Goal: Task Accomplishment & Management: Complete application form

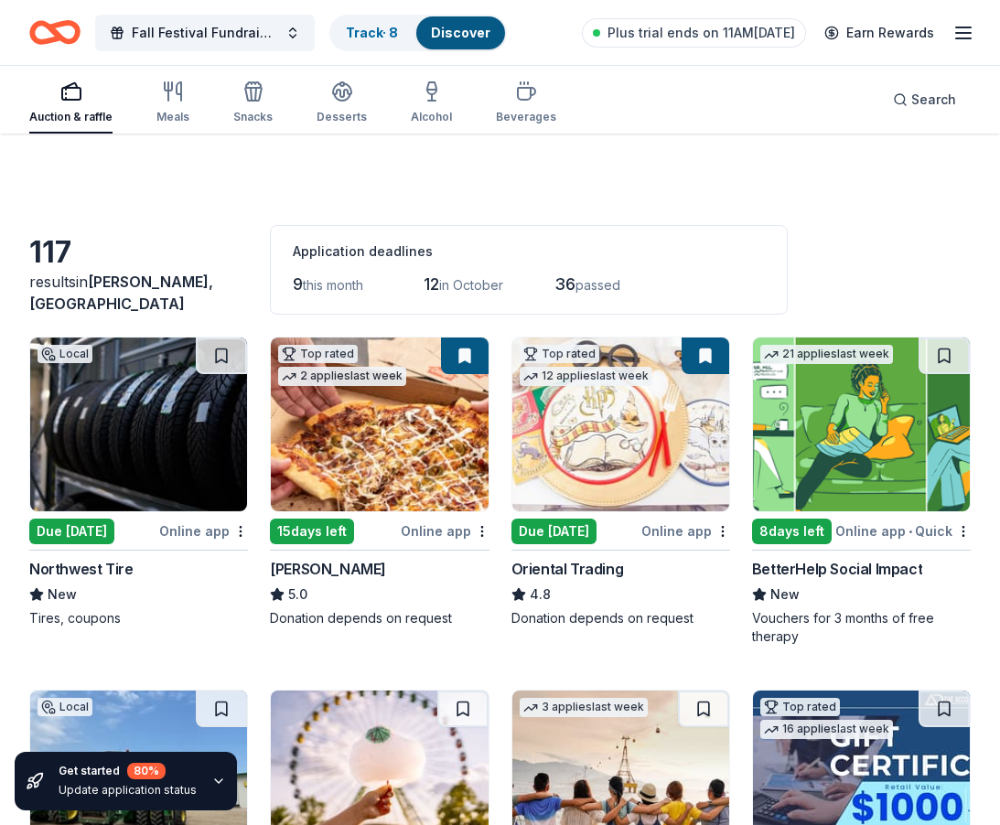
scroll to position [4990, 0]
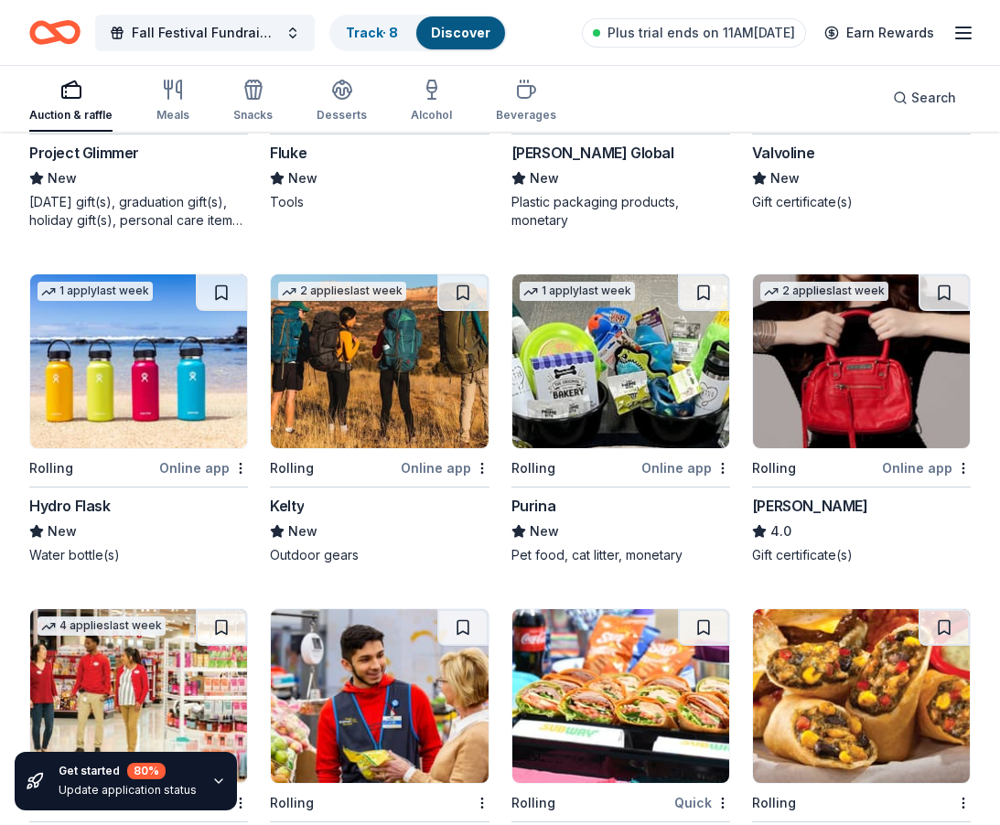
click at [649, 393] on img at bounding box center [620, 362] width 217 height 174
click at [383, 396] on img at bounding box center [379, 362] width 217 height 174
click at [199, 331] on img at bounding box center [138, 362] width 217 height 174
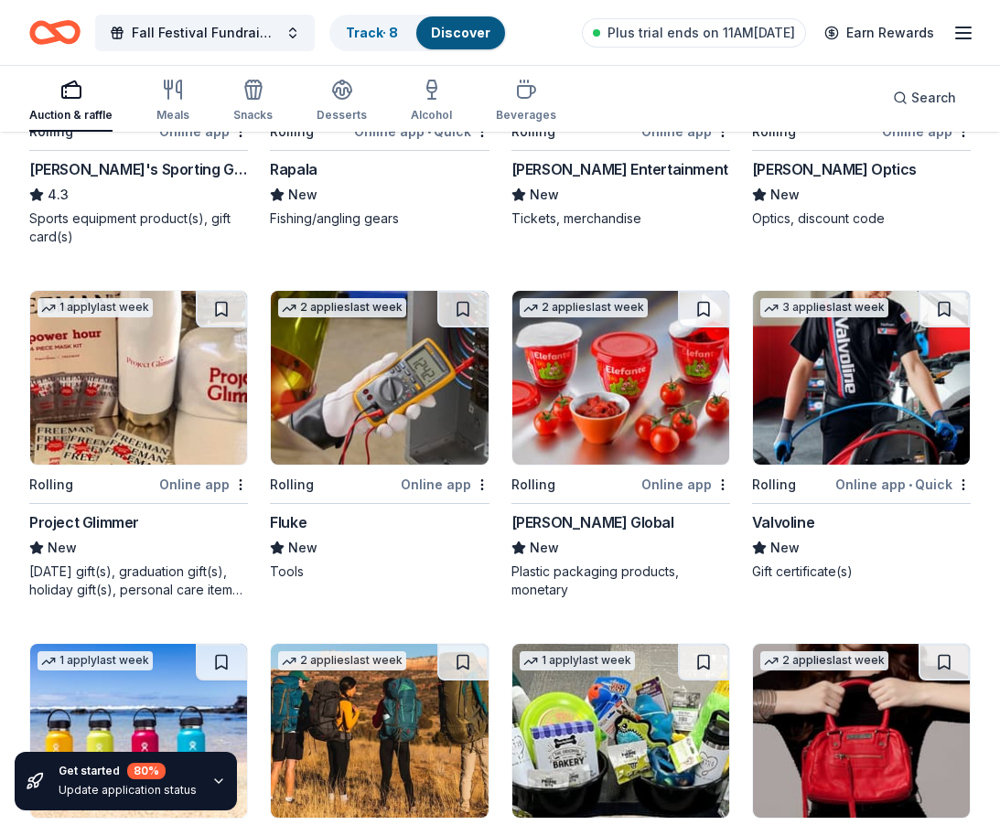
scroll to position [4620, 0]
click at [382, 386] on img at bounding box center [379, 378] width 217 height 174
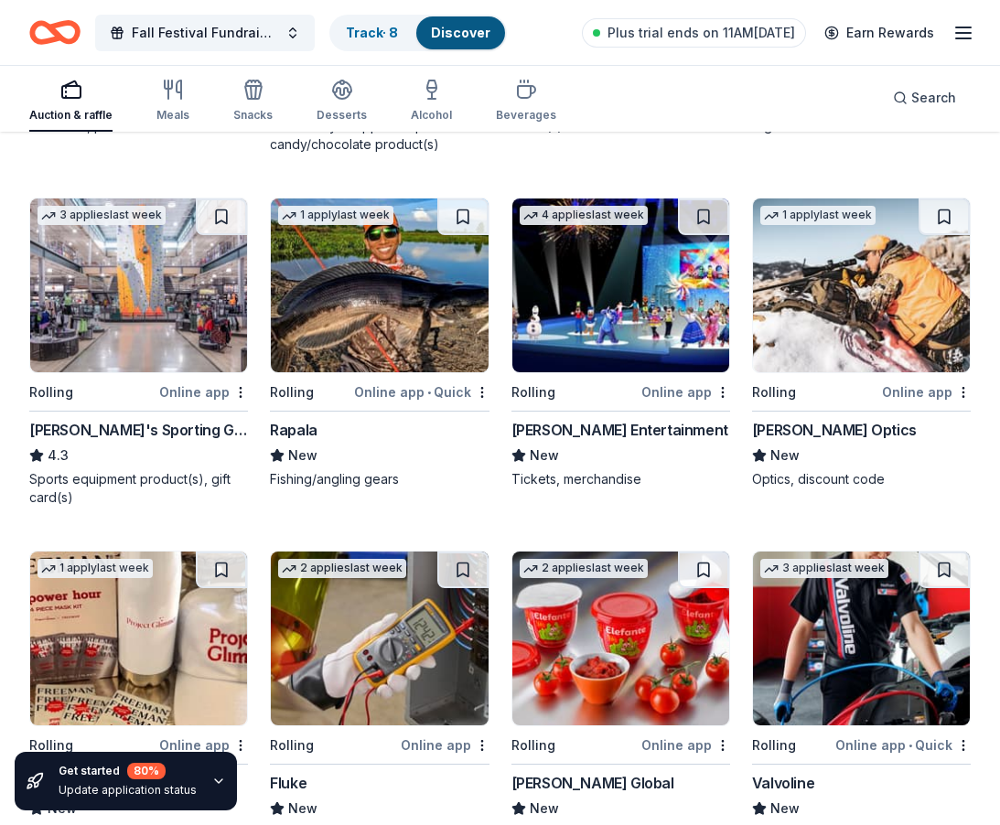
scroll to position [4291, 0]
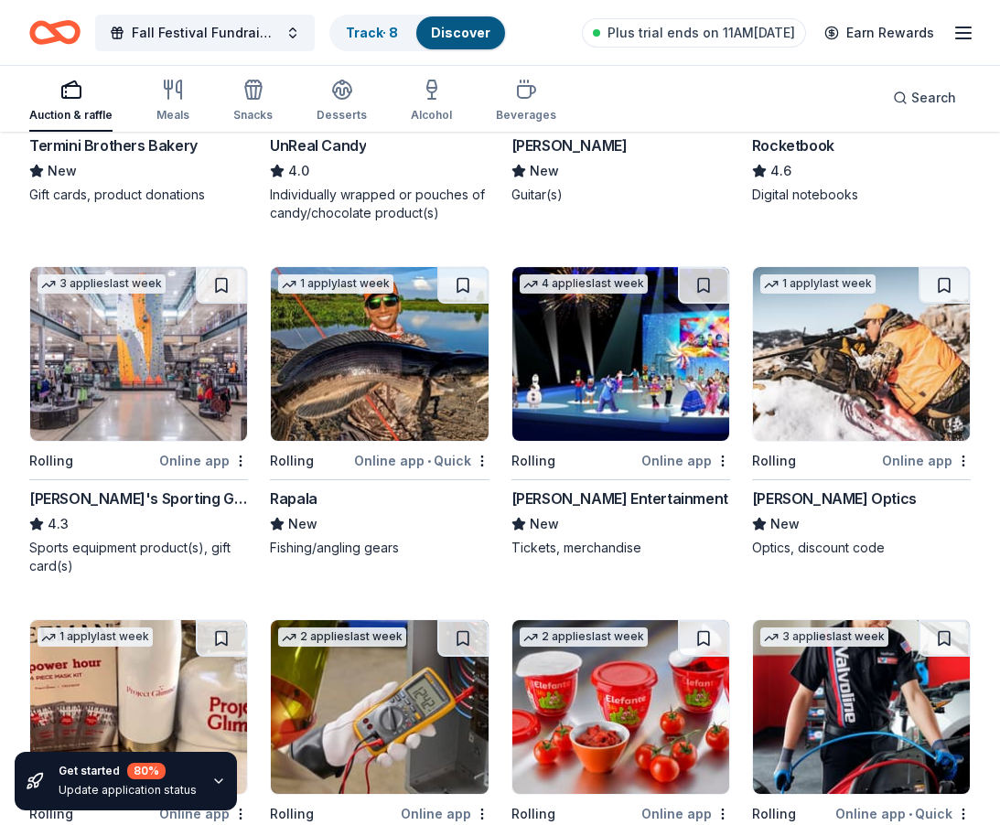
click at [899, 380] on img at bounding box center [861, 354] width 217 height 174
click at [156, 403] on img at bounding box center [138, 354] width 217 height 174
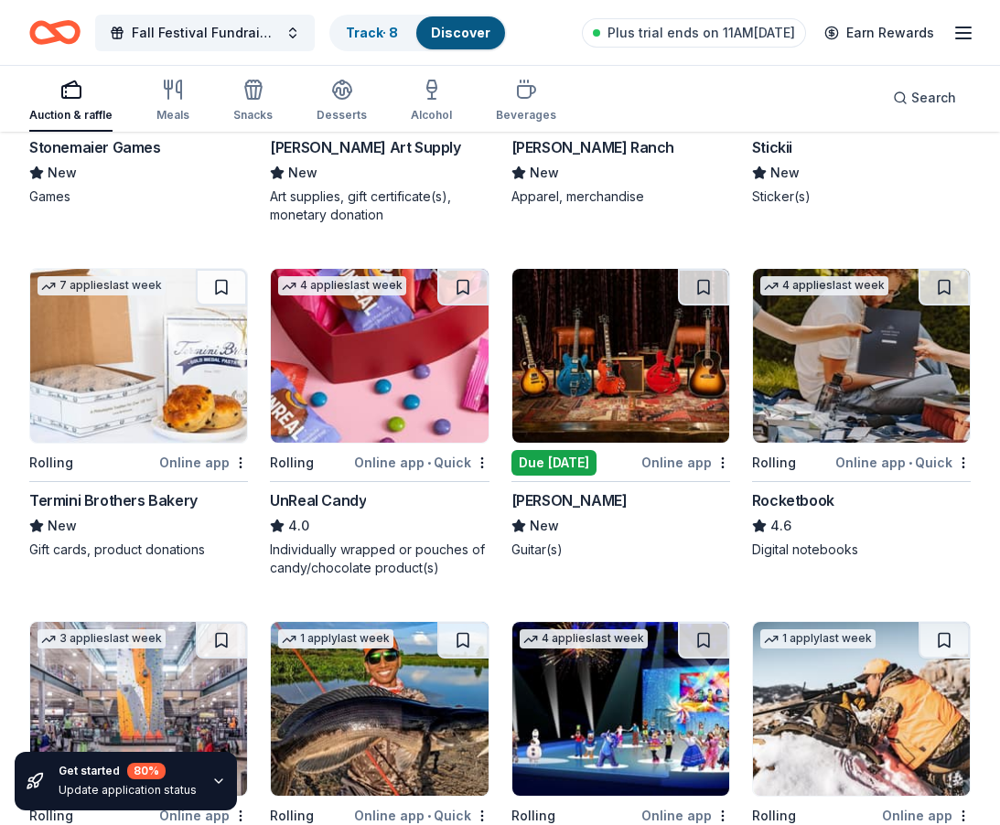
scroll to position [3936, 0]
click at [593, 384] on img at bounding box center [620, 356] width 217 height 174
click at [369, 381] on img at bounding box center [379, 356] width 217 height 174
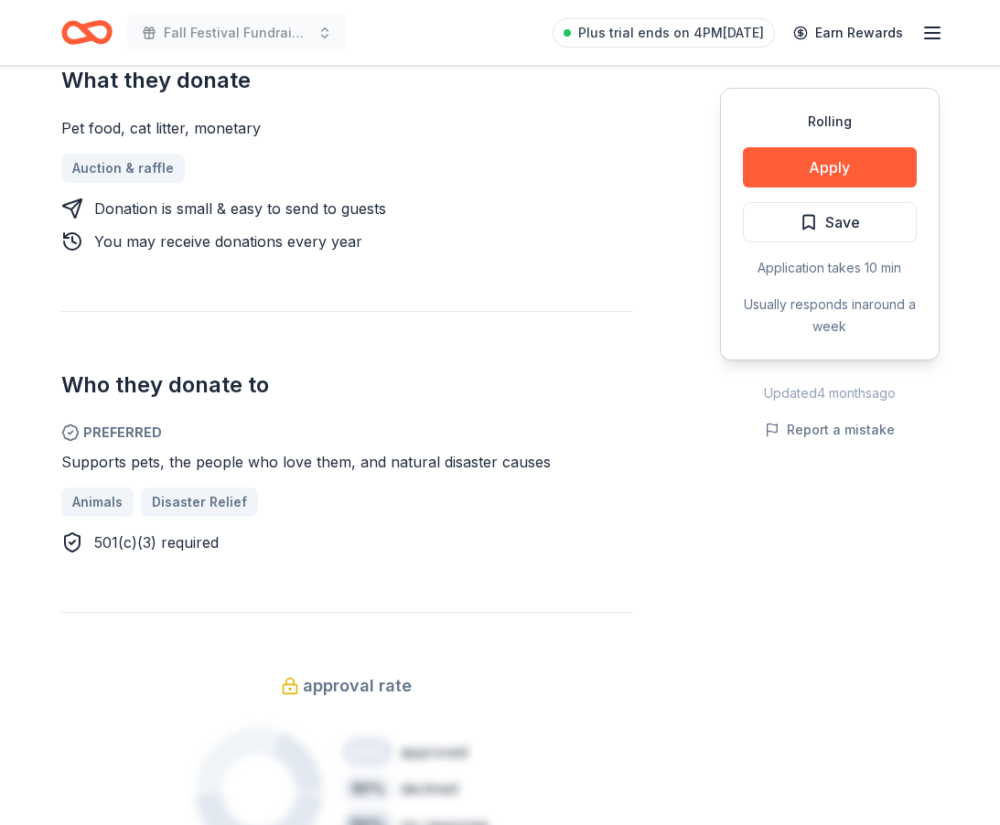
scroll to position [788, 0]
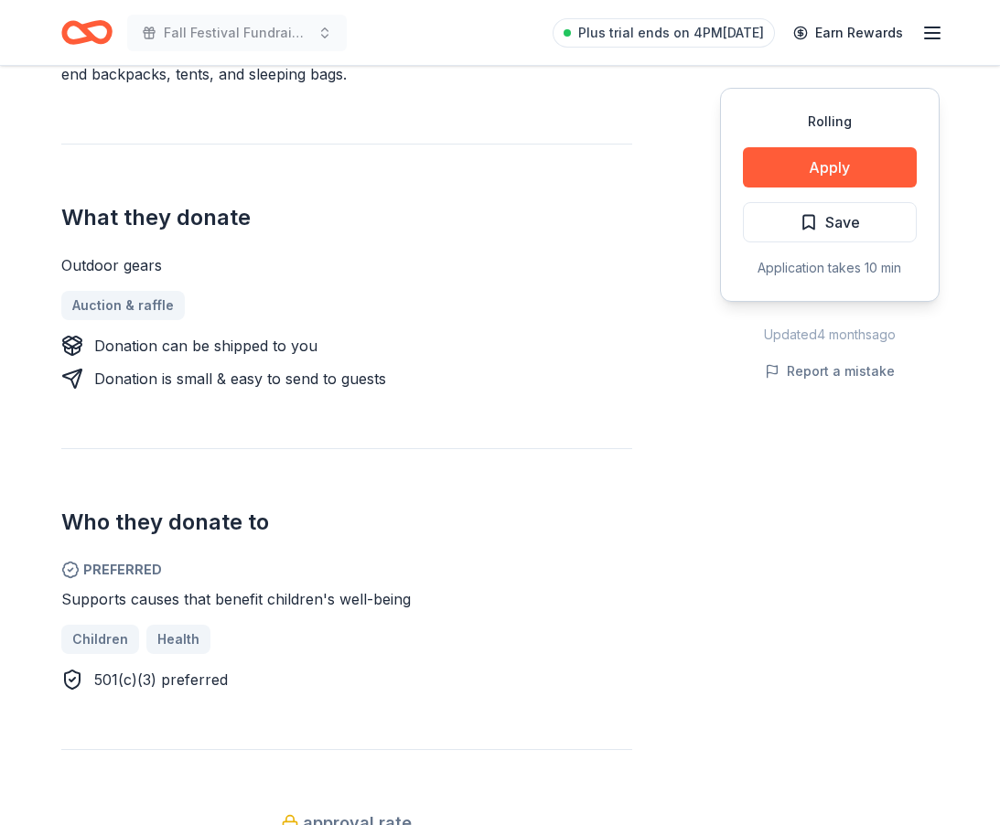
scroll to position [616, 0]
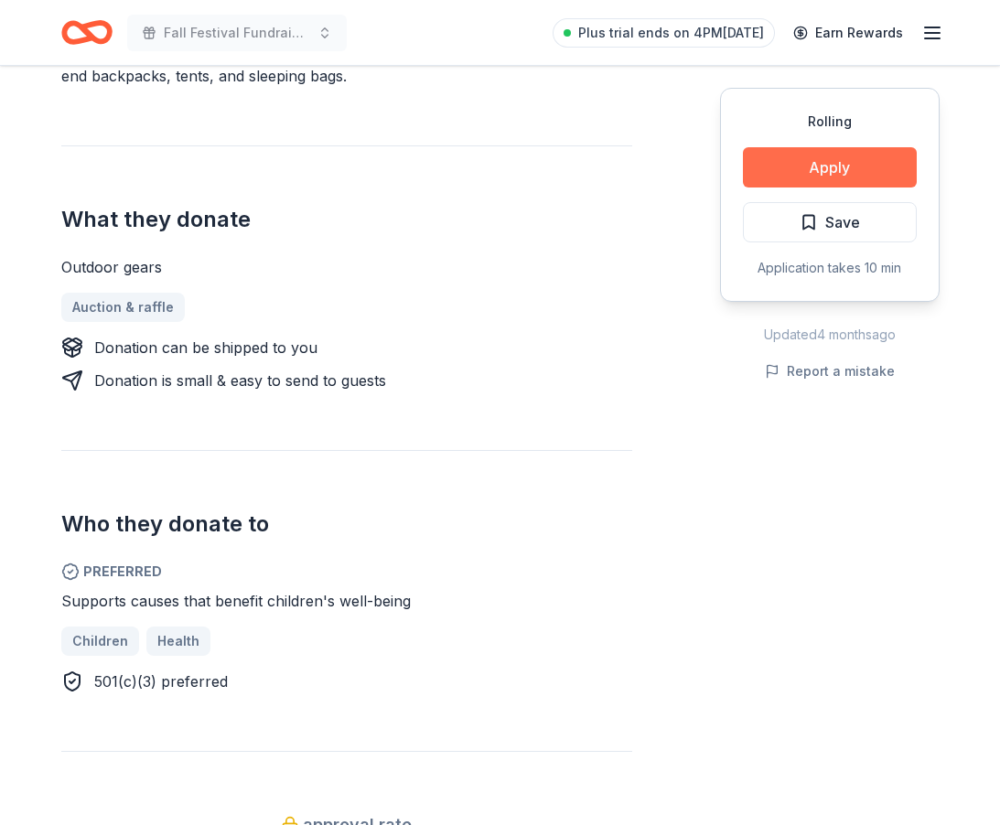
click at [846, 169] on button "Apply" at bounding box center [830, 167] width 174 height 40
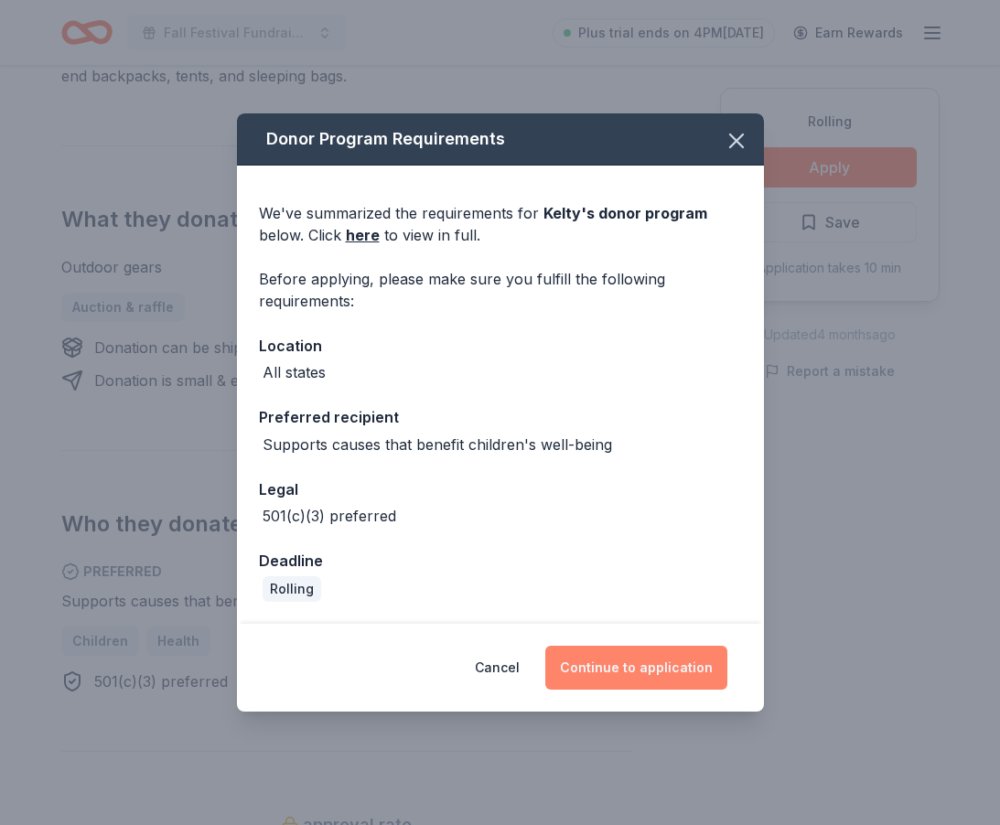
click at [646, 668] on button "Continue to application" at bounding box center [636, 668] width 182 height 44
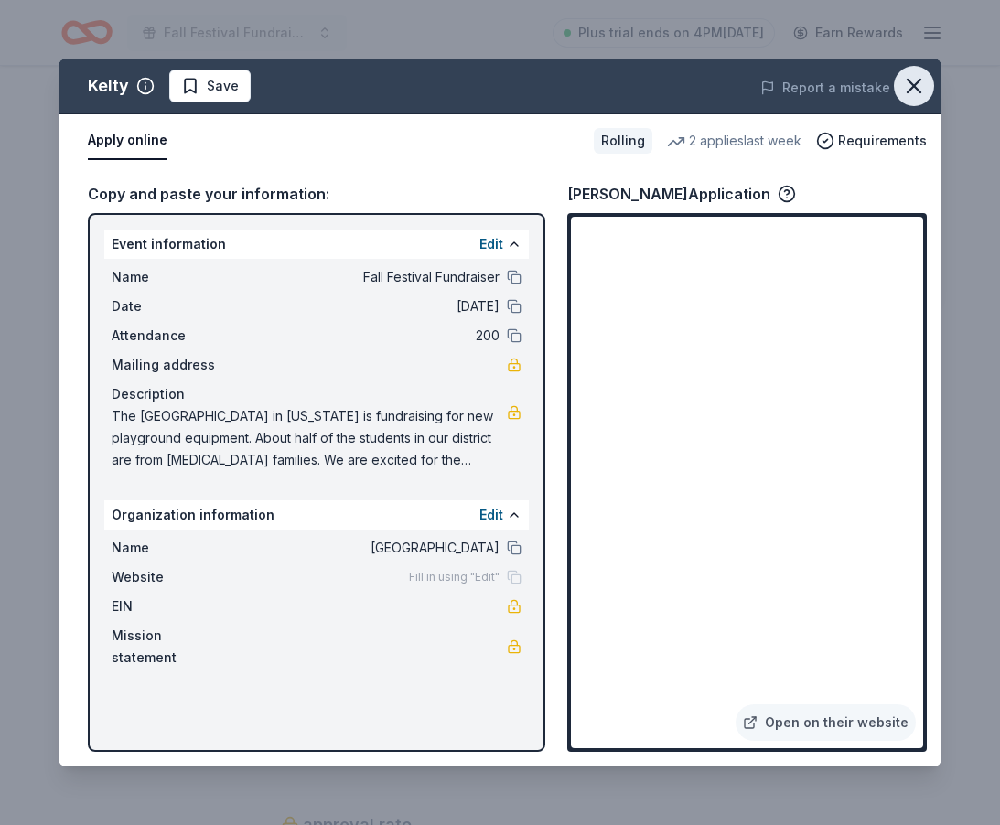
click at [912, 82] on icon "button" at bounding box center [914, 86] width 26 height 26
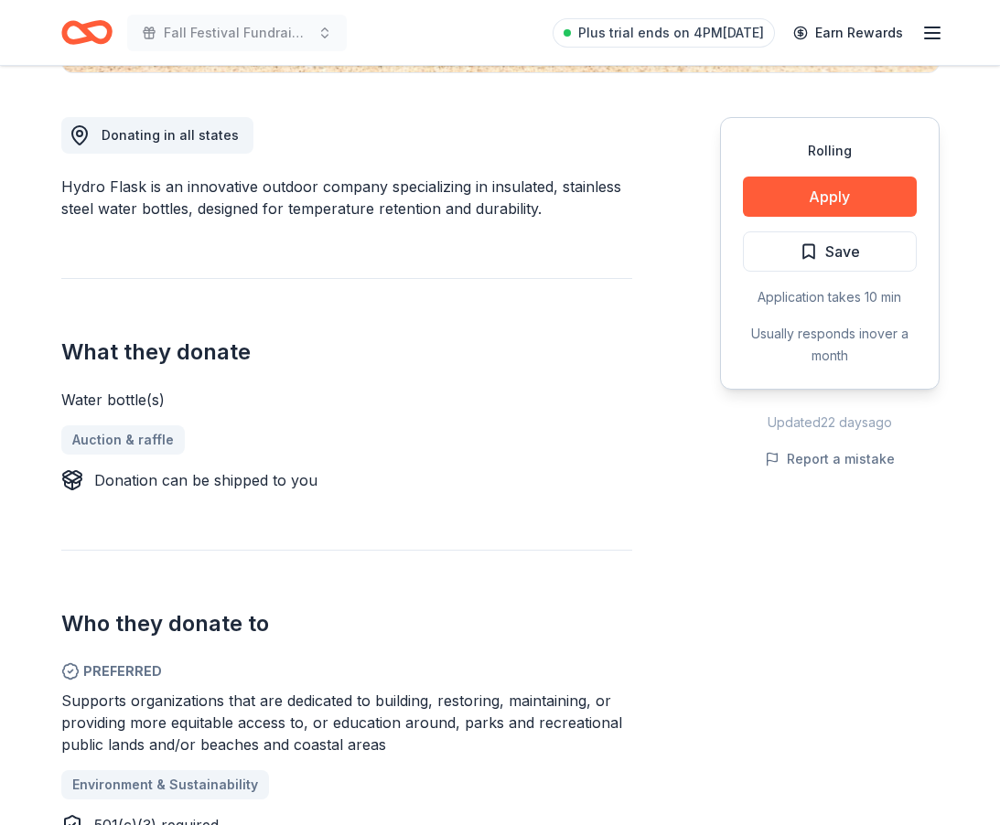
scroll to position [488, 0]
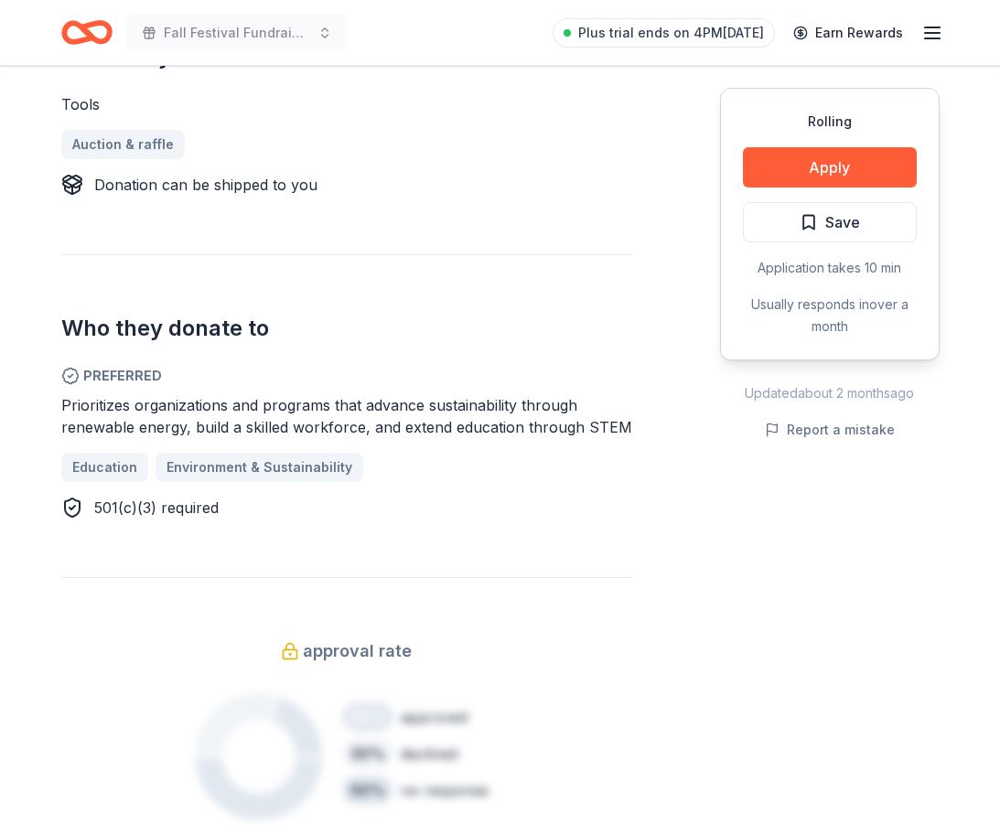
scroll to position [781, 0]
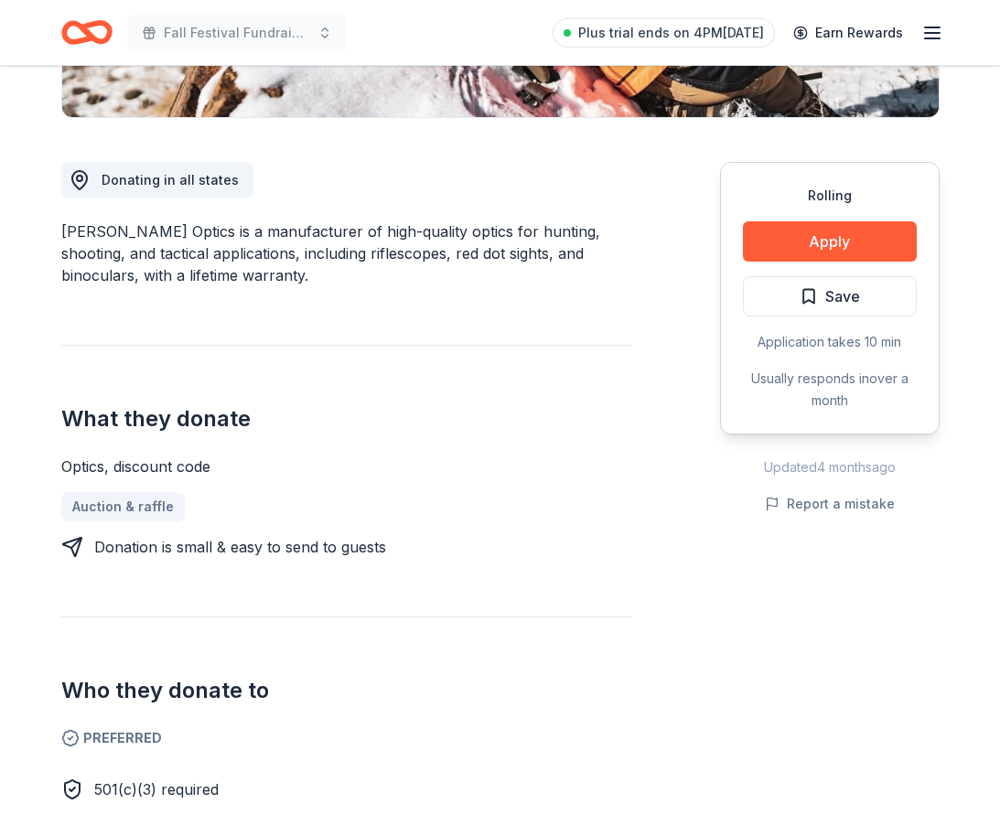
scroll to position [356, 0]
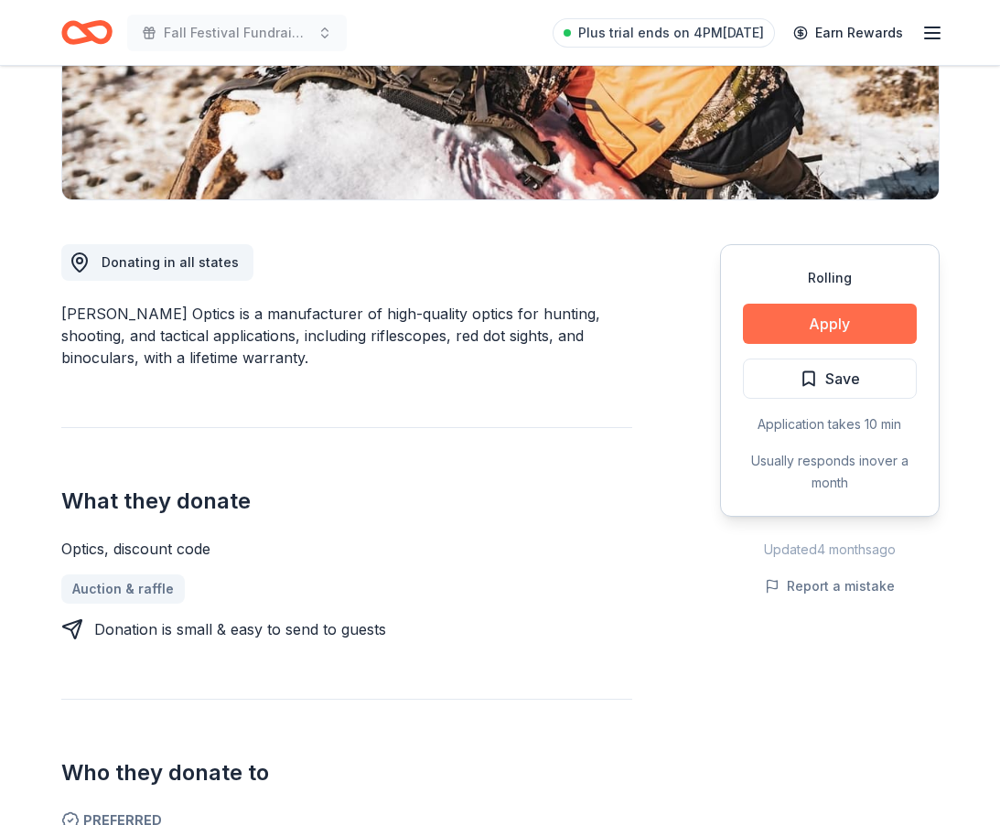
click at [844, 315] on button "Apply" at bounding box center [830, 324] width 174 height 40
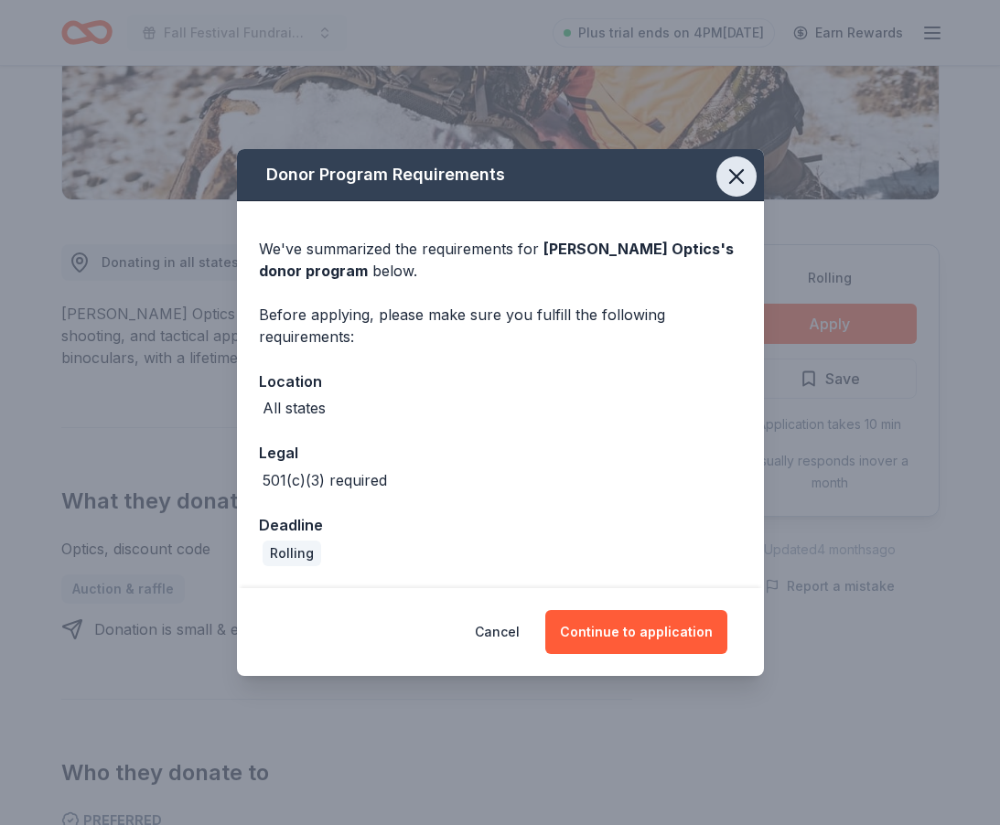
click at [738, 172] on icon "button" at bounding box center [737, 177] width 26 height 26
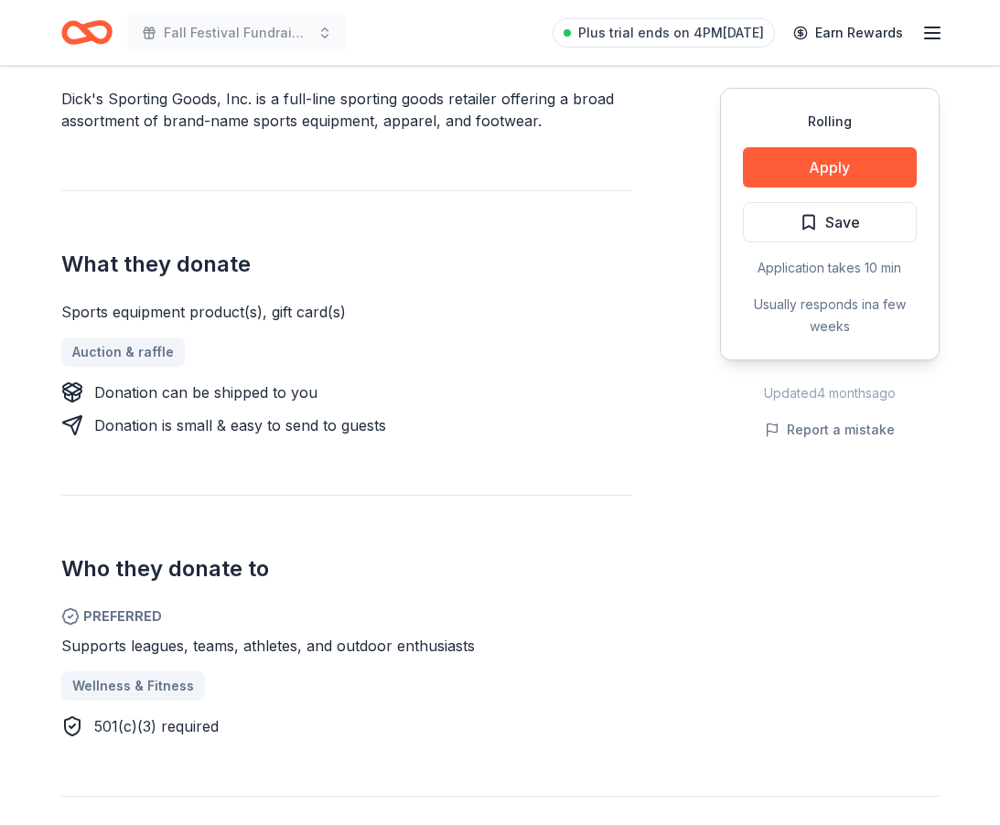
scroll to position [564, 0]
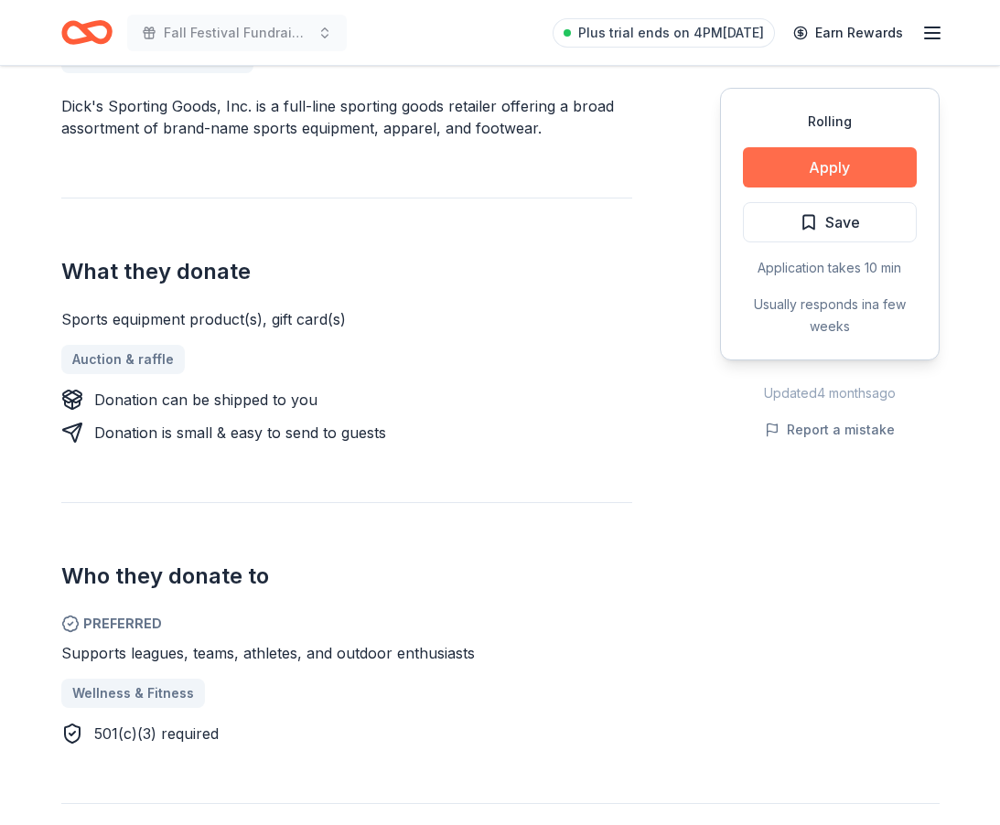
click at [816, 178] on button "Apply" at bounding box center [830, 167] width 174 height 40
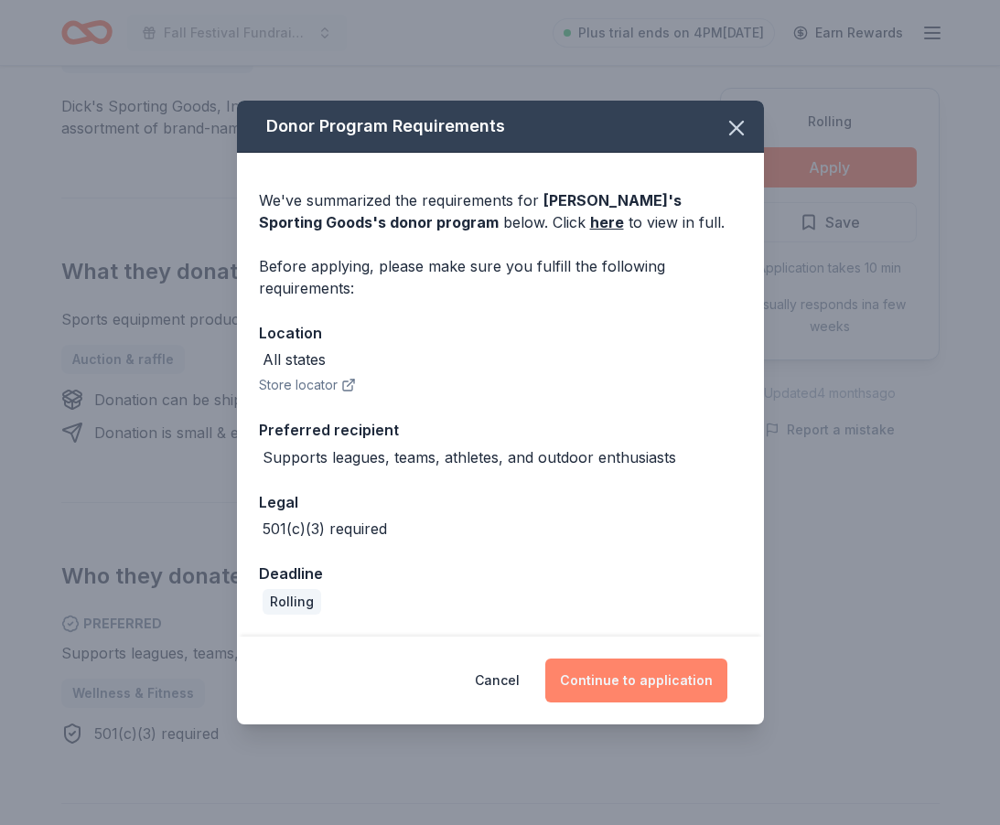
click at [595, 673] on button "Continue to application" at bounding box center [636, 681] width 182 height 44
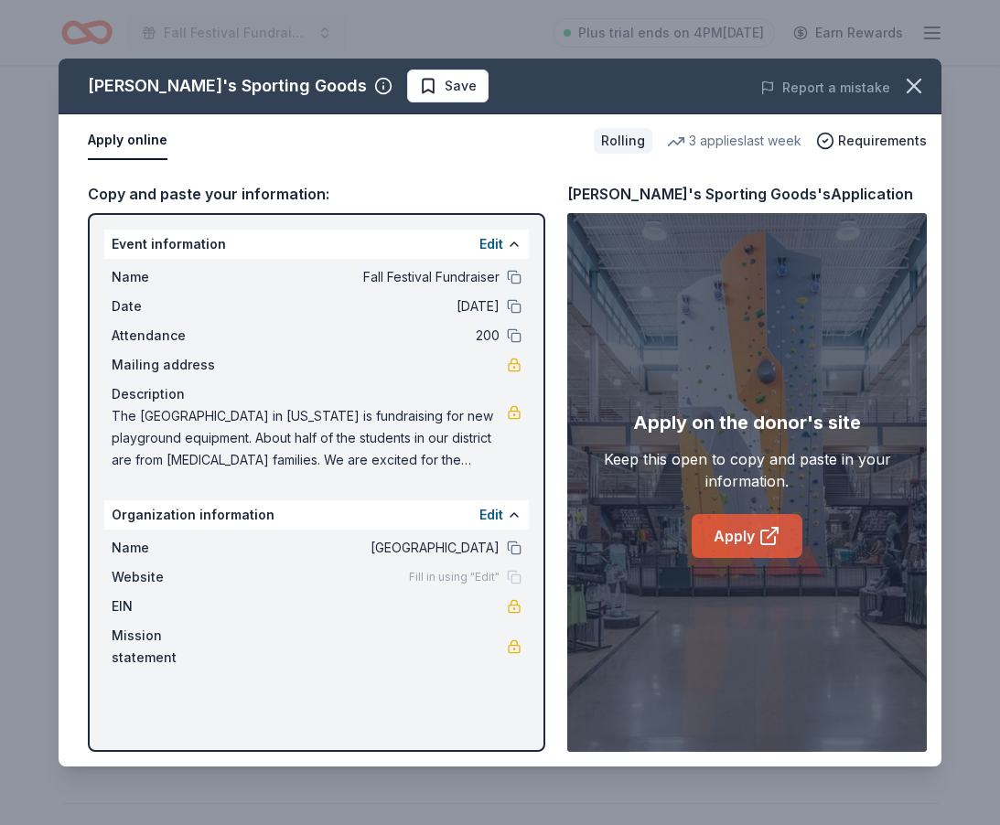
click at [723, 533] on link "Apply" at bounding box center [747, 536] width 111 height 44
click at [904, 87] on icon "button" at bounding box center [914, 86] width 26 height 26
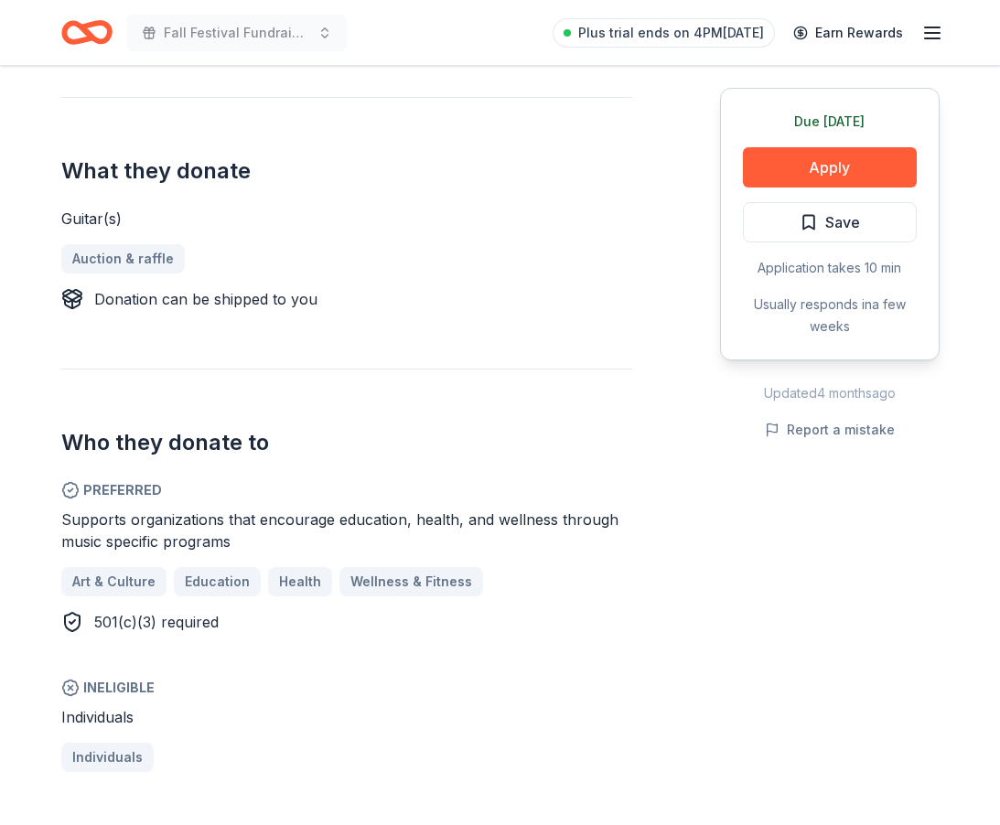
scroll to position [685, 0]
click at [816, 167] on button "Apply" at bounding box center [830, 167] width 174 height 40
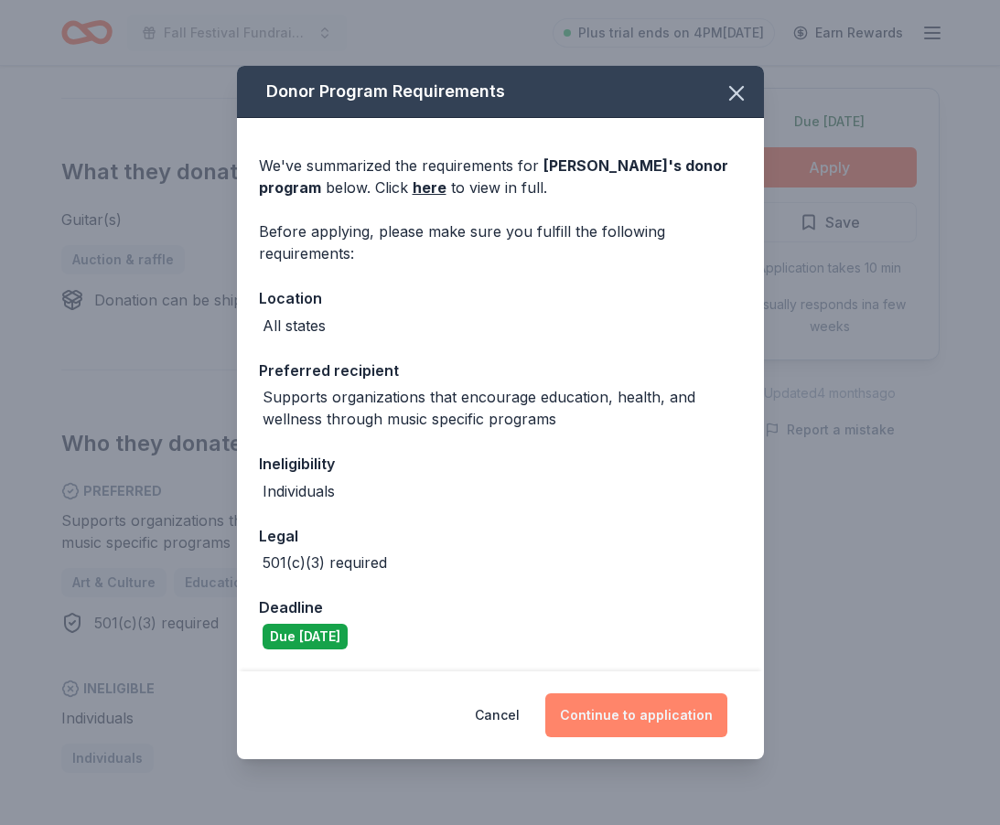
click at [601, 718] on button "Continue to application" at bounding box center [636, 716] width 182 height 44
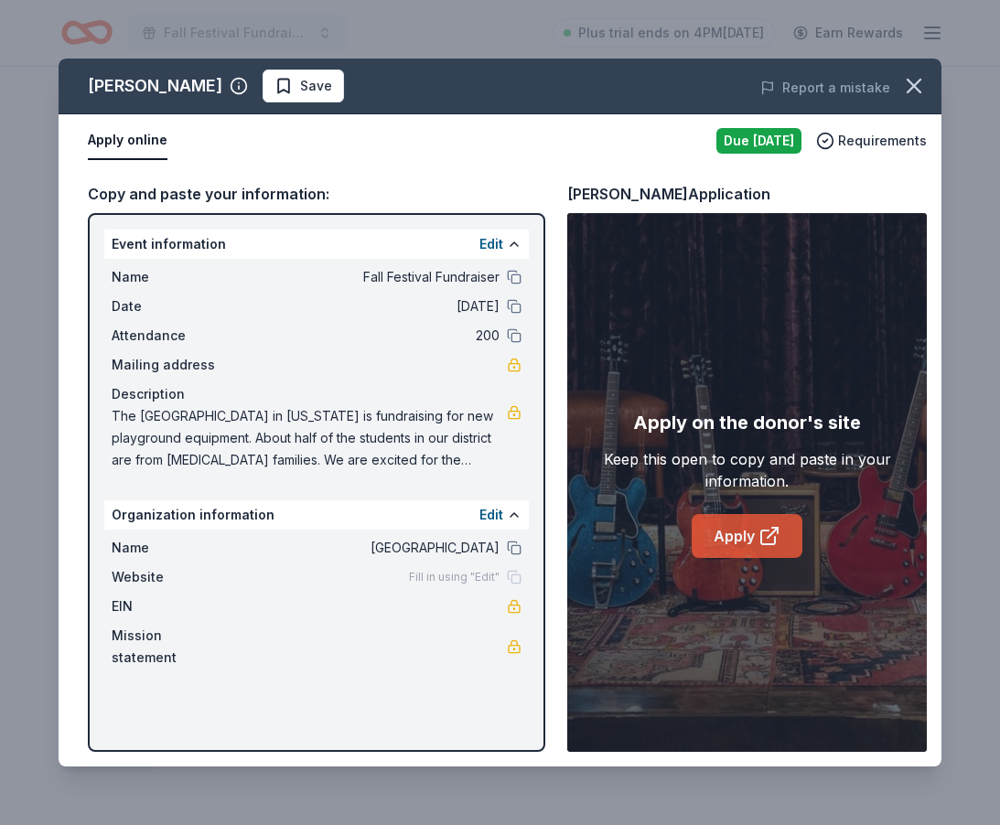
click at [761, 525] on icon at bounding box center [770, 536] width 22 height 22
click at [920, 81] on icon "button" at bounding box center [914, 86] width 13 height 13
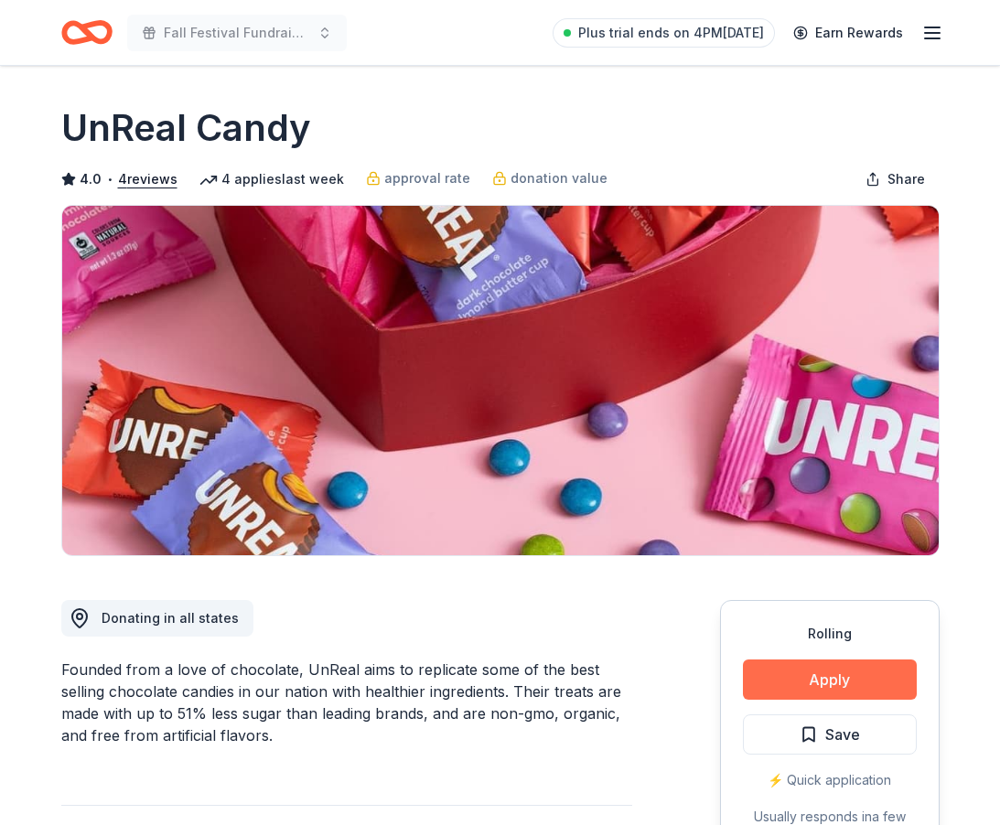
click at [827, 672] on button "Apply" at bounding box center [830, 680] width 174 height 40
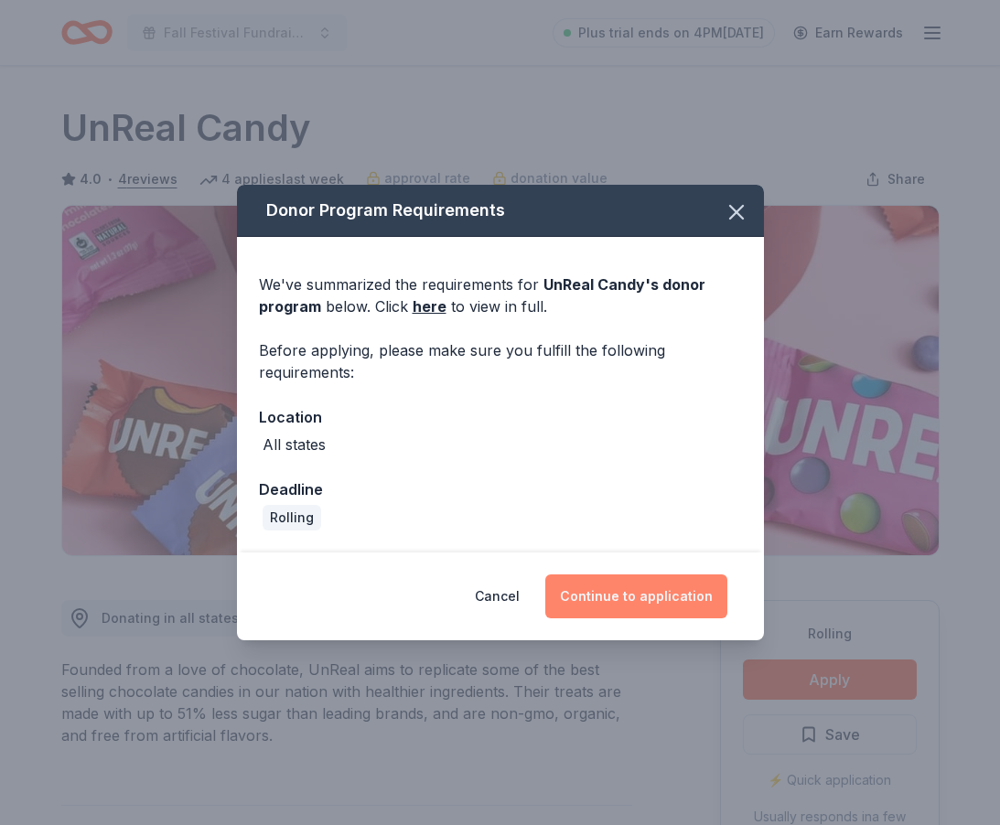
click at [653, 597] on button "Continue to application" at bounding box center [636, 597] width 182 height 44
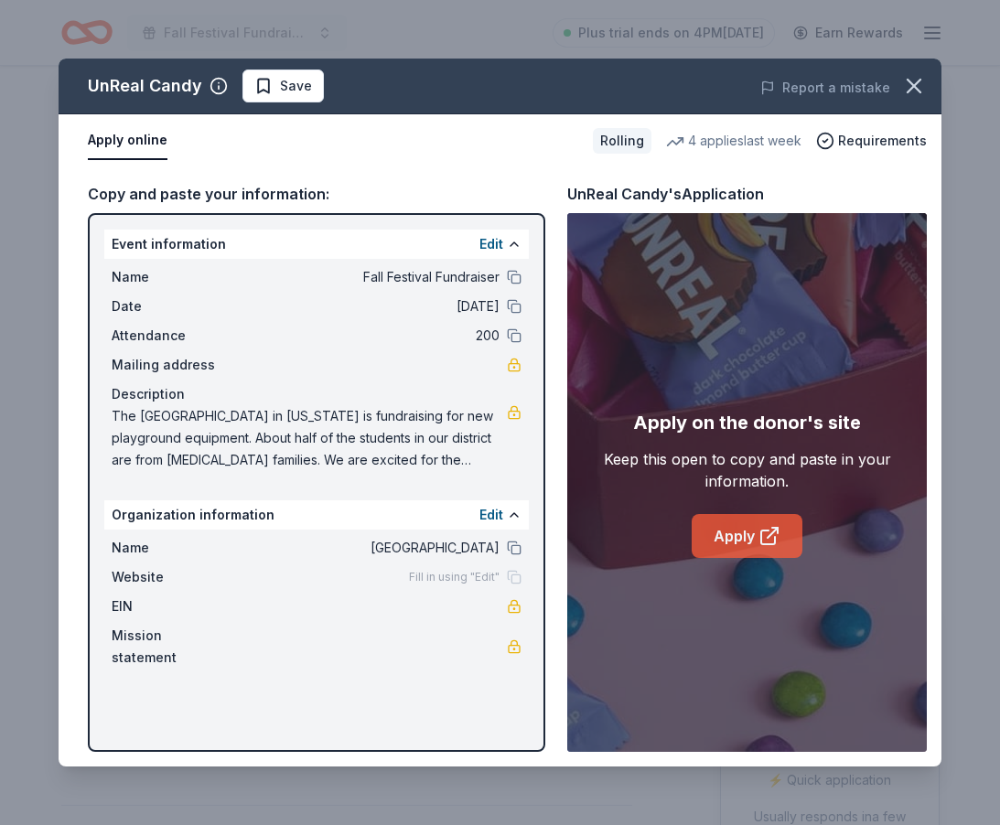
click at [737, 530] on link "Apply" at bounding box center [747, 536] width 111 height 44
